Goal: Task Accomplishment & Management: Complete application form

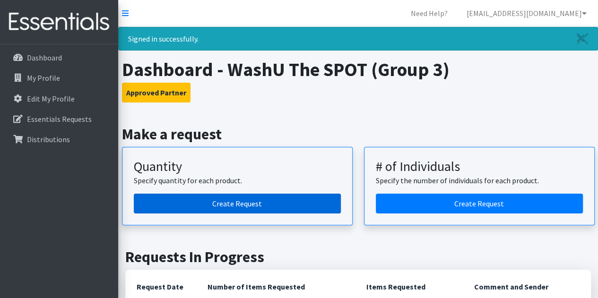
click at [234, 212] on link "Create Request" at bounding box center [237, 204] width 207 height 20
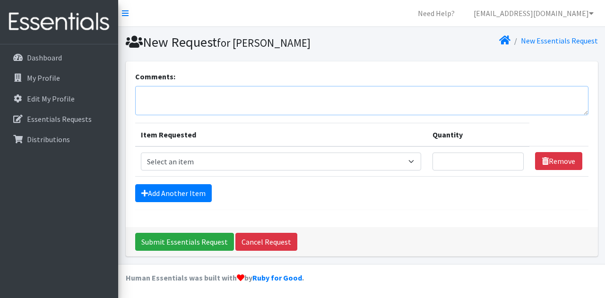
click at [259, 92] on textarea "Comments:" at bounding box center [361, 100] width 453 height 29
type textarea "C3 pickup"
click at [253, 162] on select "Select an item Period Supplies: Mixed Kits (order by bag) Applicator-free tampo…" at bounding box center [281, 162] width 280 height 18
select select "8798"
click at [141, 153] on select "Select an item Period Supplies: Mixed Kits (order by bag) Applicator-free tampo…" at bounding box center [281, 162] width 280 height 18
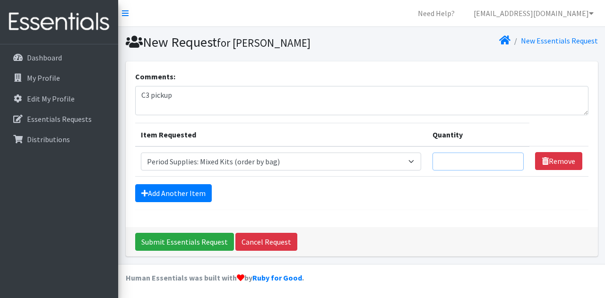
click at [514, 155] on input "Quantity" at bounding box center [479, 162] width 92 height 18
type input "1"
click at [466, 224] on div "Comments: C3 pickup Item Requested Quantity Item Requested Select an item Perio…" at bounding box center [362, 144] width 472 height 166
click at [199, 236] on input "Submit Essentials Request" at bounding box center [184, 242] width 99 height 18
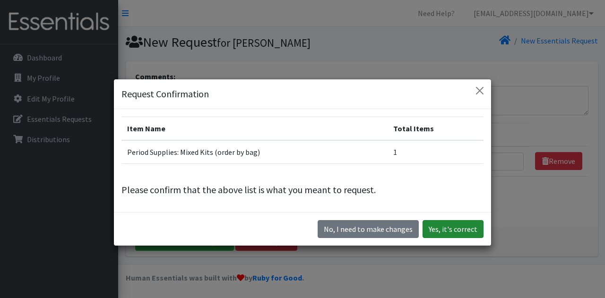
click at [455, 229] on button "Yes, it's correct" at bounding box center [453, 229] width 61 height 18
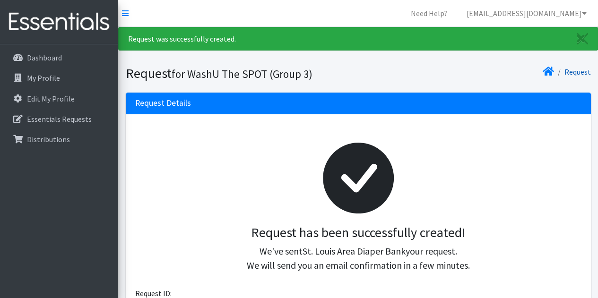
click at [584, 70] on link "Request" at bounding box center [577, 71] width 26 height 9
click at [222, 136] on div at bounding box center [358, 178] width 431 height 94
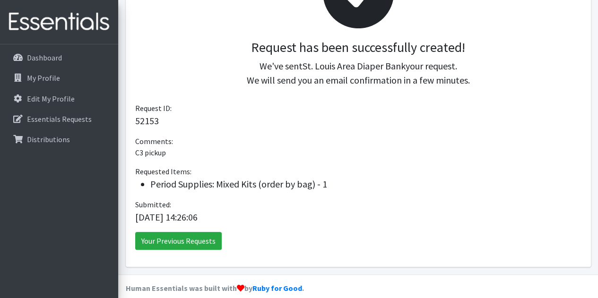
scroll to position [196, 0]
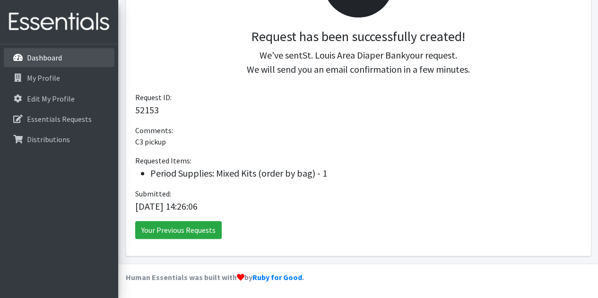
click at [42, 58] on p "Dashboard" at bounding box center [44, 57] width 35 height 9
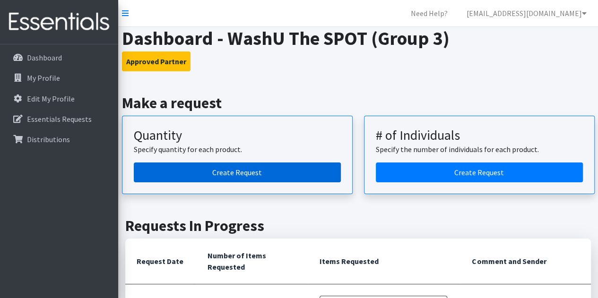
click at [223, 168] on link "Create Request" at bounding box center [237, 173] width 207 height 20
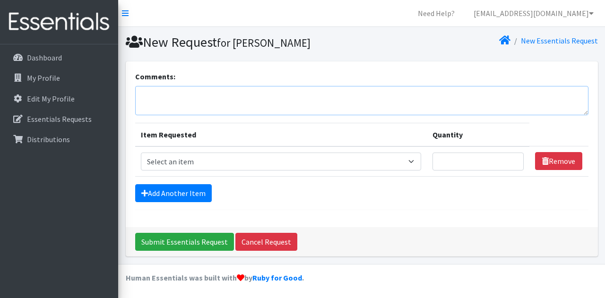
click at [178, 106] on textarea "Comments:" at bounding box center [361, 100] width 453 height 29
type textarea "SPOT pickup"
click at [170, 165] on select "Select an item Period Supplies: Mixed Kits (order by bag) Applicator-free tampo…" at bounding box center [281, 162] width 280 height 18
select select "8798"
click at [141, 153] on select "Select an item Period Supplies: Mixed Kits (order by bag) Applicator-free tampo…" at bounding box center [281, 162] width 280 height 18
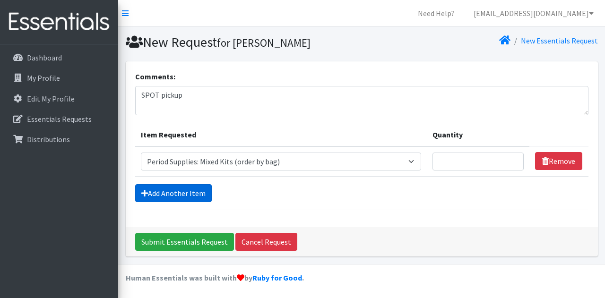
click at [159, 190] on link "Add Another Item" at bounding box center [173, 193] width 77 height 18
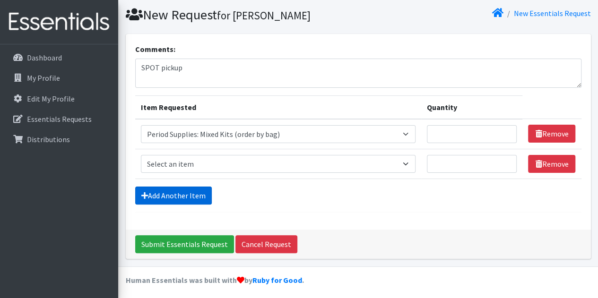
scroll to position [29, 0]
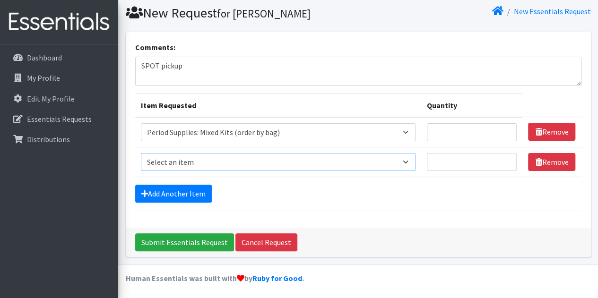
click at [216, 161] on select "Select an item Period Supplies: Mixed Kits (order by bag) Applicator-free tampo…" at bounding box center [278, 162] width 275 height 18
select select "8796"
click at [141, 153] on select "Select an item Period Supplies: Mixed Kits (order by bag) Applicator-free tampo…" at bounding box center [278, 162] width 275 height 18
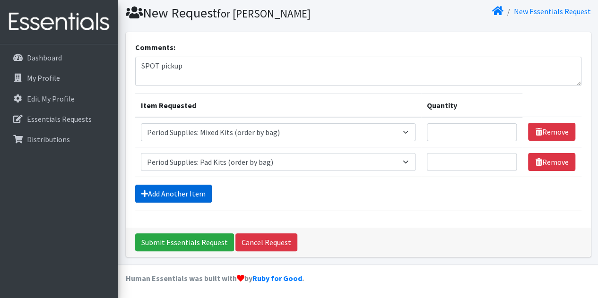
click at [205, 188] on link "Add Another Item" at bounding box center [173, 194] width 77 height 18
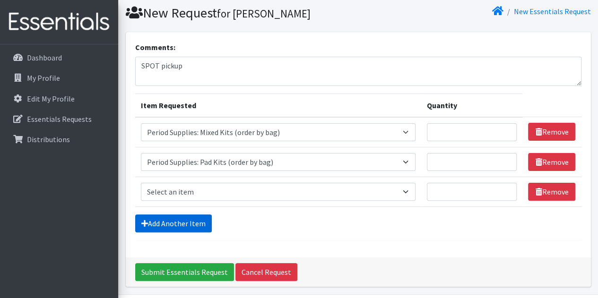
scroll to position [59, 0]
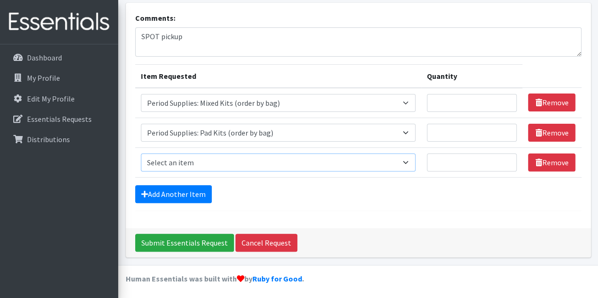
click at [197, 166] on select "Select an item Period Supplies: Mixed Kits (order by bag) Applicator-free tampo…" at bounding box center [278, 163] width 275 height 18
select select "8797"
click at [141, 154] on select "Select an item Period Supplies: Mixed Kits (order by bag) Applicator-free tampo…" at bounding box center [278, 163] width 275 height 18
click at [465, 109] on input "Quantity" at bounding box center [472, 103] width 90 height 18
type input "1"
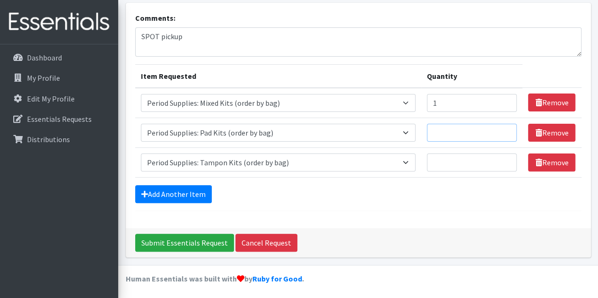
click at [469, 132] on input "Quantity" at bounding box center [472, 133] width 90 height 18
type input "1"
click at [467, 156] on input "Quantity" at bounding box center [472, 163] width 90 height 18
type input "1"
click at [454, 212] on div "Comments: SPOT pickup Item Requested Quantity Item Requested Select an item Per…" at bounding box center [358, 115] width 465 height 225
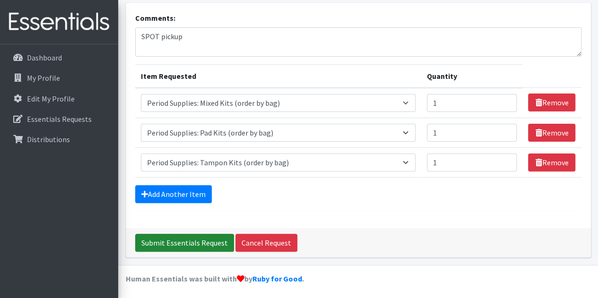
click at [156, 243] on input "Submit Essentials Request" at bounding box center [184, 243] width 99 height 18
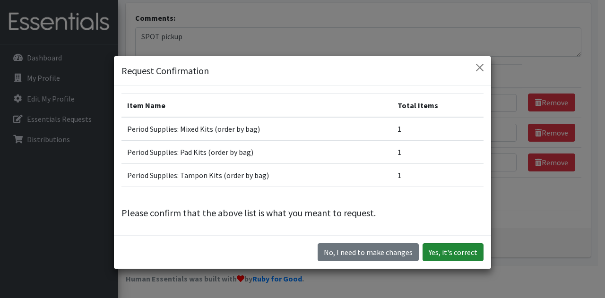
click at [454, 247] on button "Yes, it's correct" at bounding box center [453, 252] width 61 height 18
